Goal: Task Accomplishment & Management: Complete application form

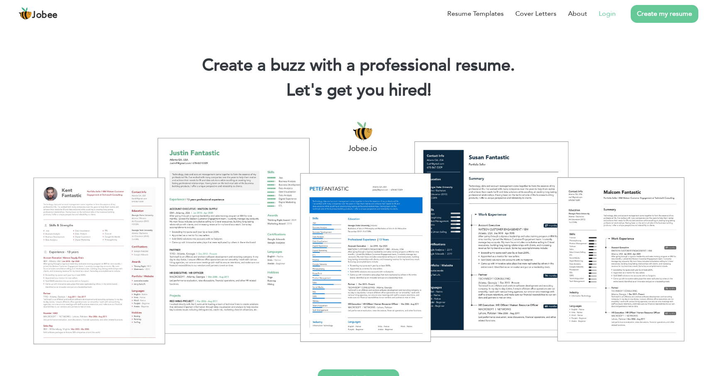
click at [599, 15] on link "Login" at bounding box center [606, 14] width 17 height 10
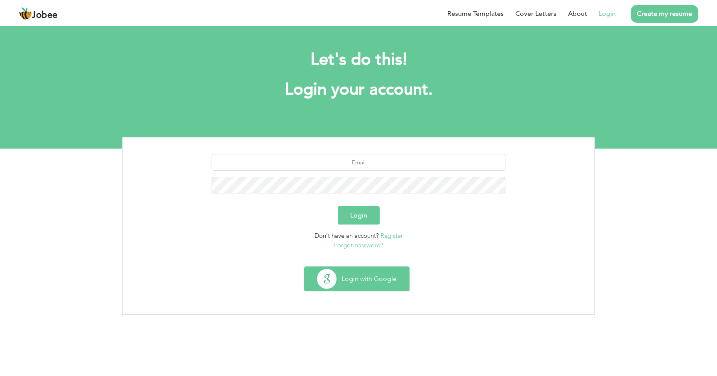
click at [365, 282] on button "Login with Google" at bounding box center [356, 279] width 105 height 24
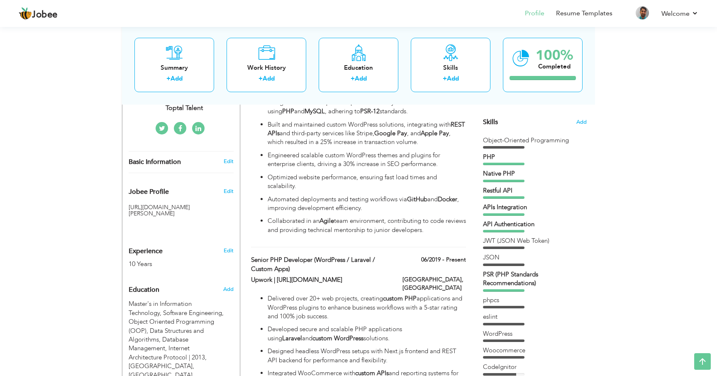
scroll to position [203, 0]
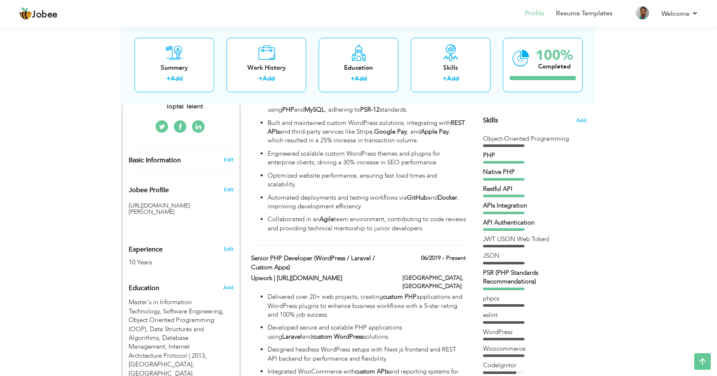
click at [578, 123] on div "Skills Add" at bounding box center [535, 39] width 104 height 172
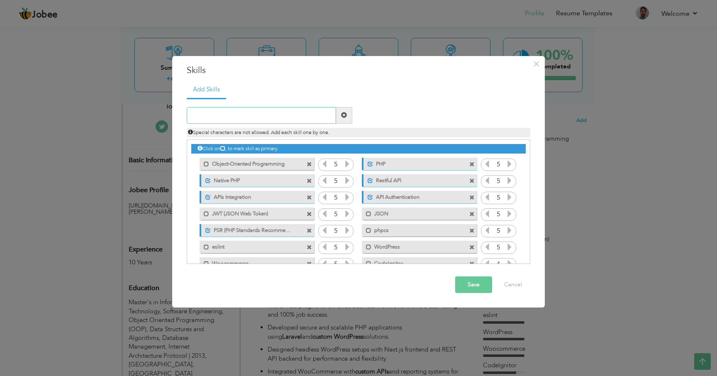
click at [245, 121] on input "text" at bounding box center [261, 115] width 149 height 17
paste input "YAML"
type input "YAML"
click at [345, 116] on span at bounding box center [344, 115] width 6 height 6
click at [279, 116] on input "text" at bounding box center [261, 115] width 149 height 17
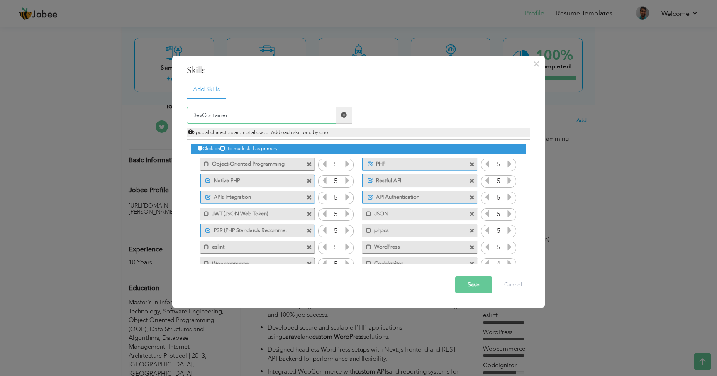
type input "DevContainers"
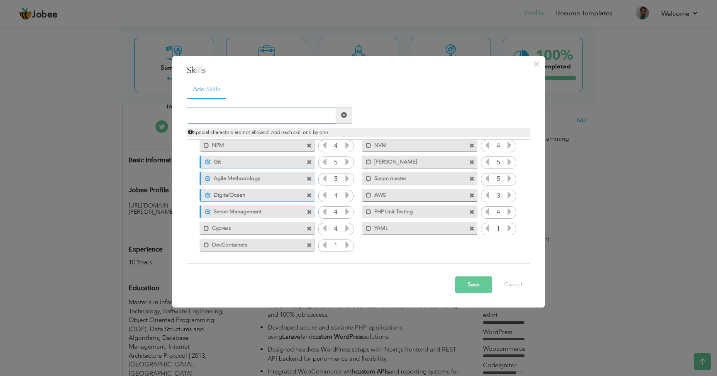
scroll to position [317, 0]
click at [343, 247] on icon at bounding box center [346, 244] width 7 height 7
click at [508, 225] on icon at bounding box center [509, 227] width 7 height 7
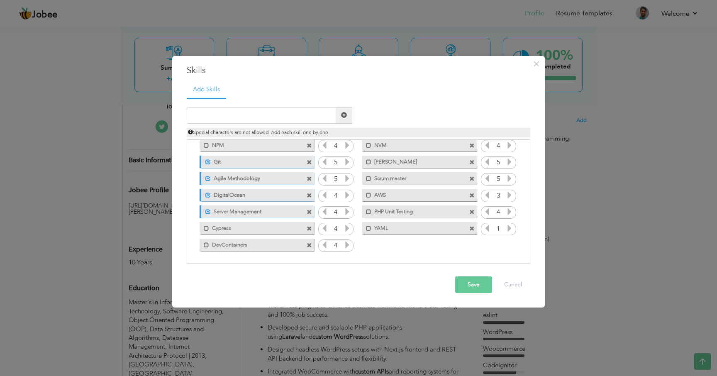
click at [508, 225] on icon at bounding box center [509, 227] width 7 height 7
click at [474, 281] on button "Save" at bounding box center [473, 284] width 37 height 17
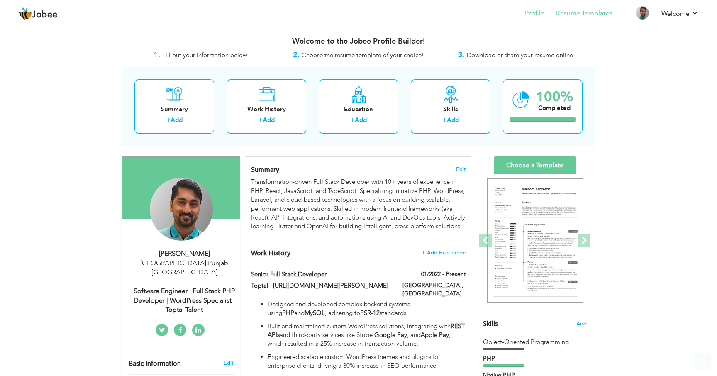
scroll to position [0, 0]
click at [588, 10] on link "Resume Templates" at bounding box center [584, 14] width 56 height 10
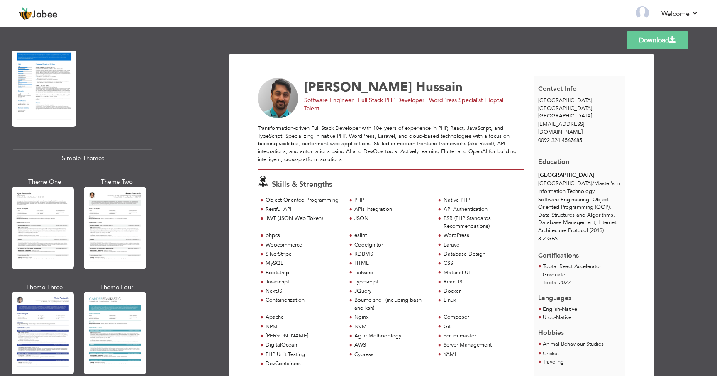
scroll to position [1363, 0]
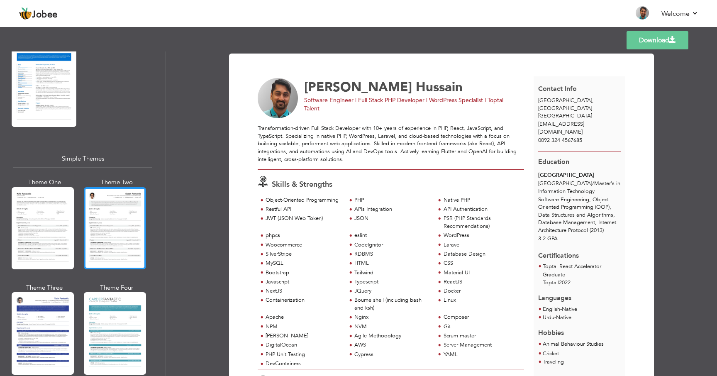
click at [121, 209] on div at bounding box center [115, 228] width 62 height 82
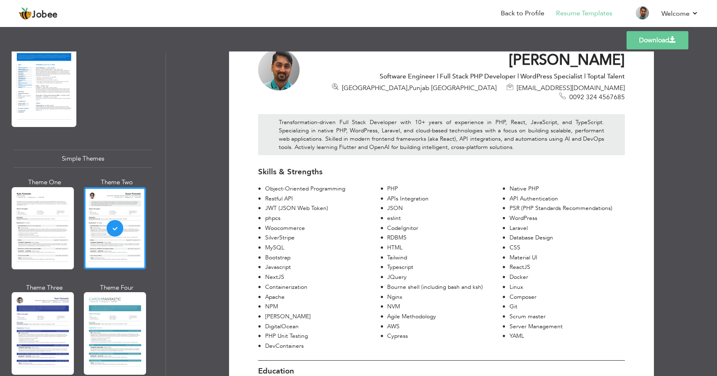
scroll to position [26, 0]
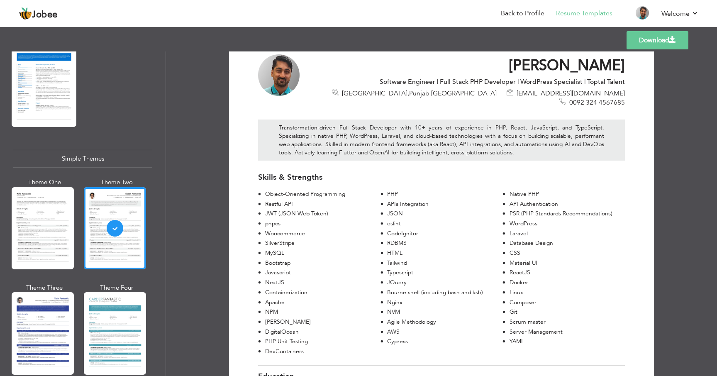
click at [642, 45] on link "Download" at bounding box center [657, 40] width 62 height 18
